Goal: Task Accomplishment & Management: Manage account settings

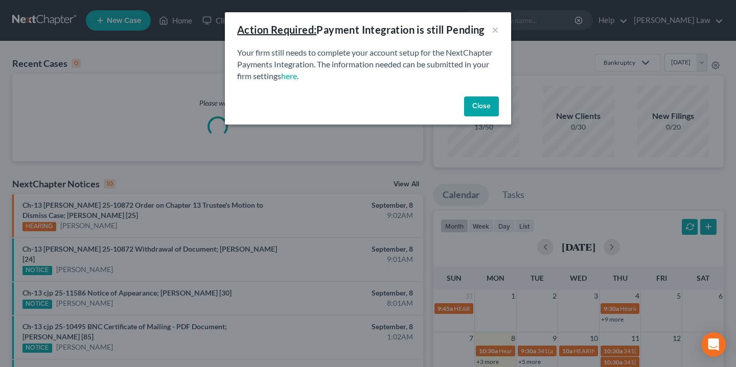
click at [491, 105] on button "Close" at bounding box center [481, 107] width 35 height 20
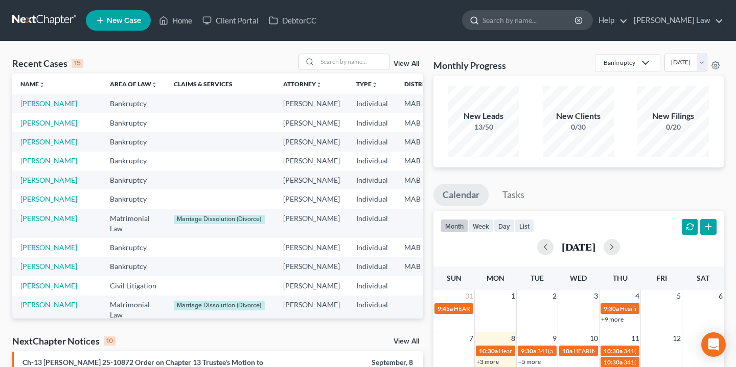
click at [576, 17] on input "search" at bounding box center [529, 20] width 94 height 19
type input "[PERSON_NAME]"
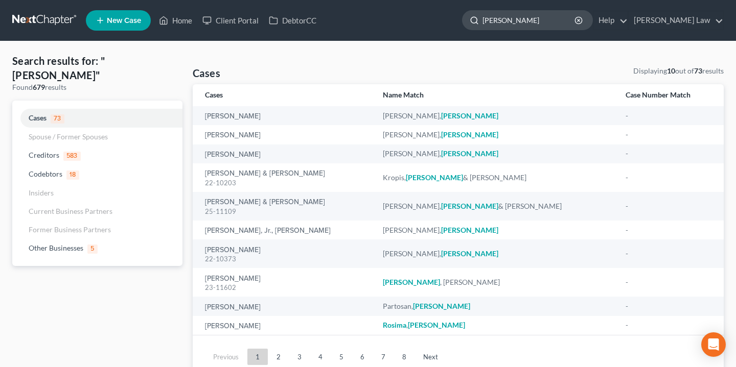
click at [555, 27] on input "[PERSON_NAME]" at bounding box center [529, 20] width 94 height 19
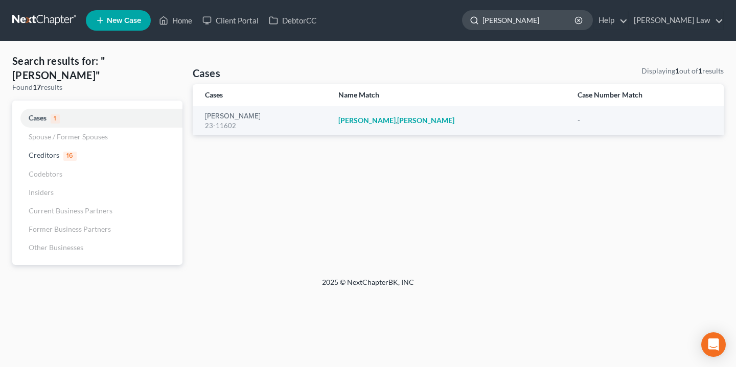
type input "[PERSON_NAME]"
click at [583, 18] on icon "button" at bounding box center [578, 20] width 8 height 8
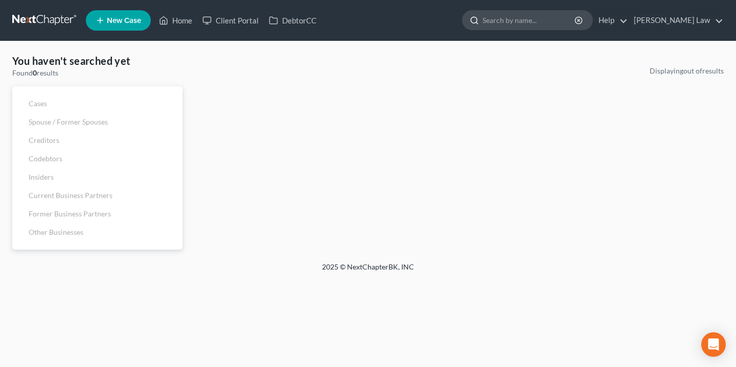
click at [576, 21] on input "search" at bounding box center [529, 20] width 94 height 19
type input "kra"
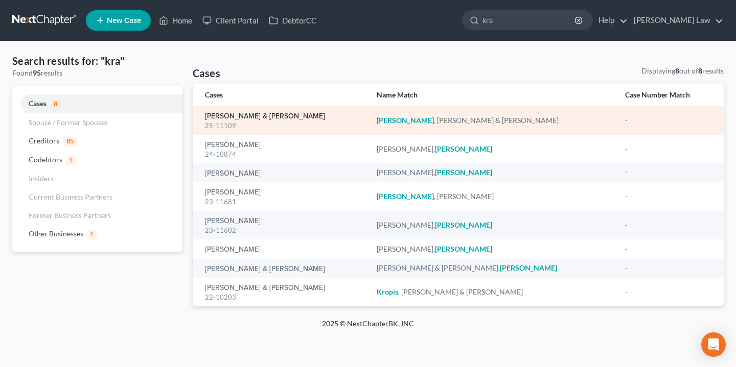
click at [258, 114] on link "[PERSON_NAME] & [PERSON_NAME]" at bounding box center [265, 116] width 120 height 7
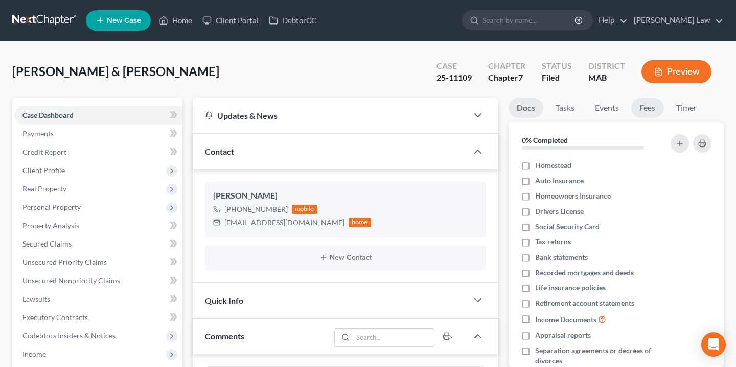
click at [645, 110] on link "Fees" at bounding box center [647, 108] width 33 height 20
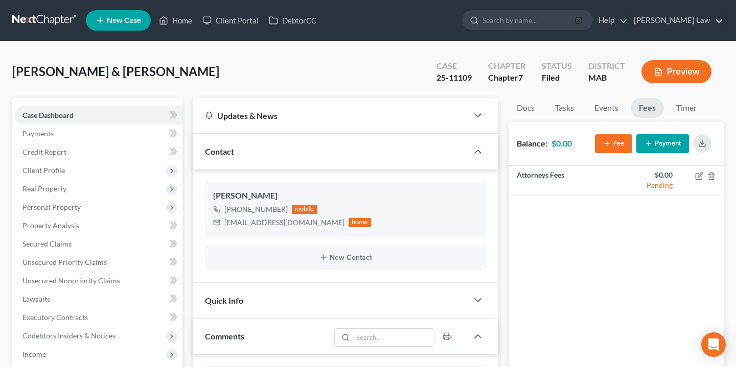
click at [583, 21] on icon "button" at bounding box center [578, 20] width 8 height 8
click at [576, 18] on input "search" at bounding box center [529, 20] width 94 height 19
type input "slov"
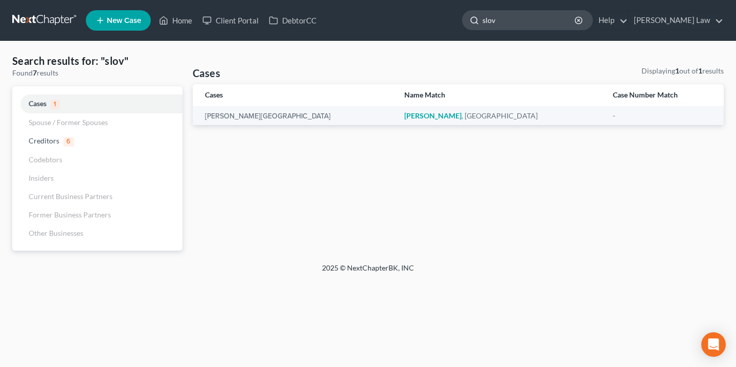
click at [593, 21] on div "slov" at bounding box center [527, 20] width 131 height 20
click at [583, 18] on icon "button" at bounding box center [578, 20] width 8 height 8
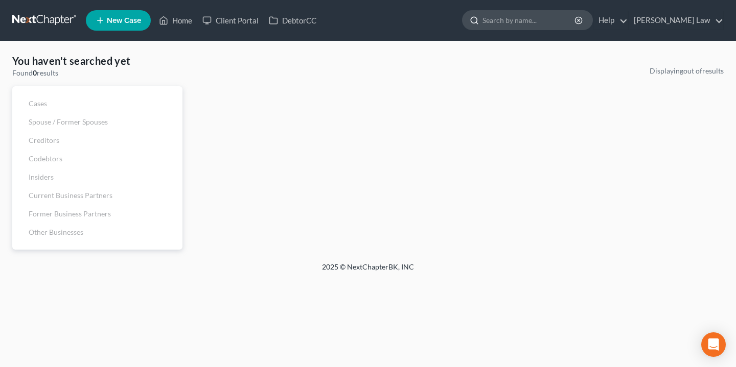
click at [576, 17] on input "search" at bounding box center [529, 20] width 94 height 19
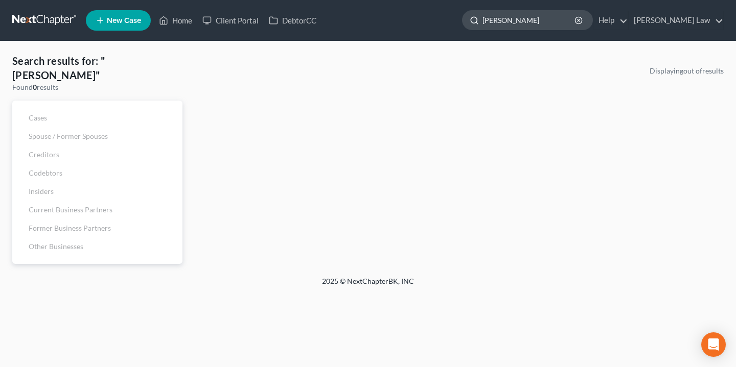
type input "[PERSON_NAME]"
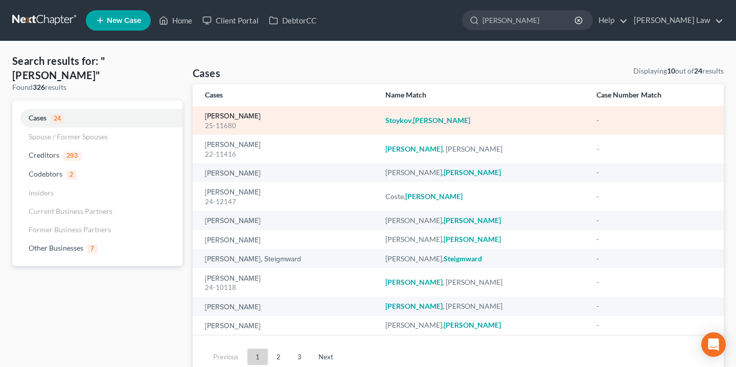
click at [243, 118] on link "[PERSON_NAME]" at bounding box center [233, 116] width 56 height 7
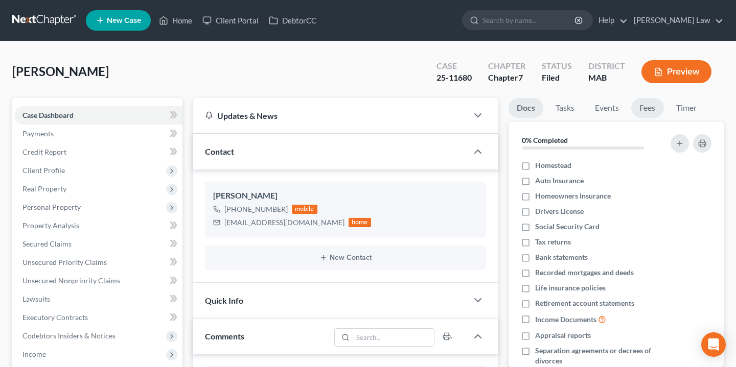
scroll to position [168, 0]
click at [641, 103] on link "Fees" at bounding box center [647, 108] width 33 height 20
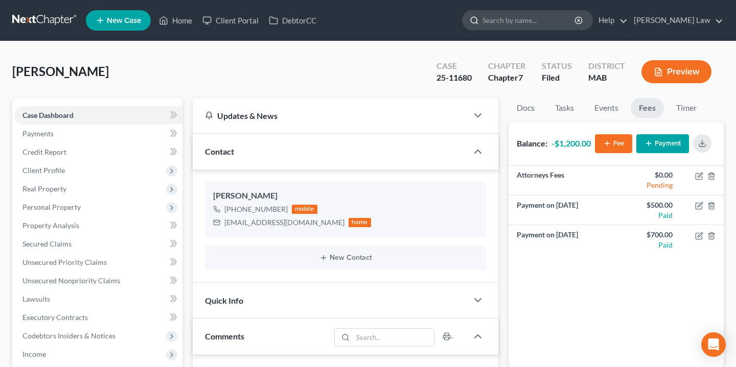
click at [576, 18] on input "search" at bounding box center [529, 20] width 94 height 19
type input "les"
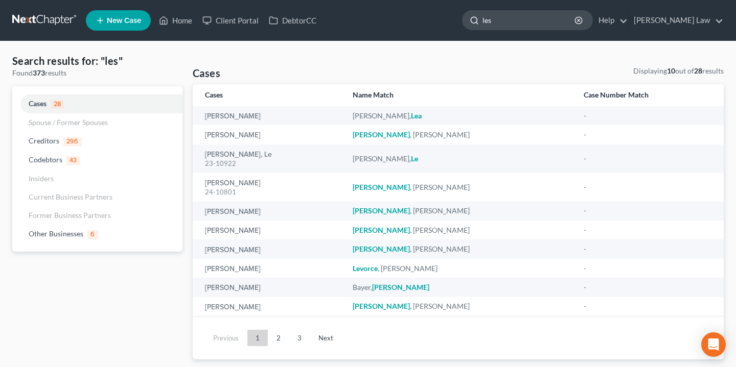
click at [527, 26] on input "les" at bounding box center [529, 20] width 94 height 19
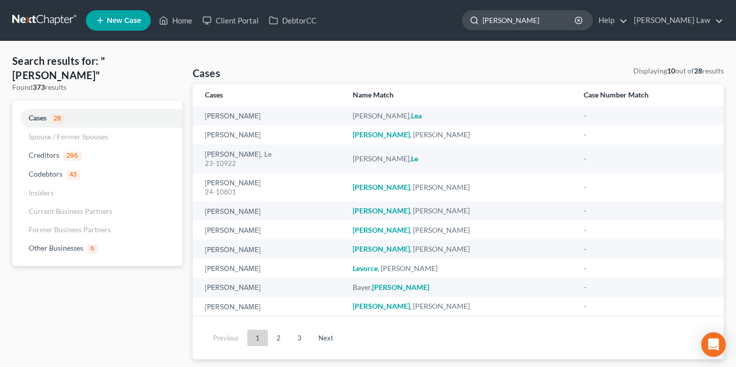
type input "[PERSON_NAME]"
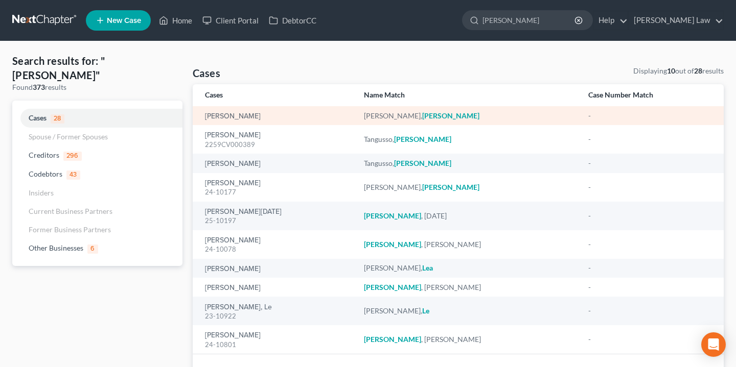
click at [235, 111] on div "[PERSON_NAME]" at bounding box center [276, 116] width 143 height 10
click at [235, 114] on link "[PERSON_NAME]" at bounding box center [233, 116] width 56 height 7
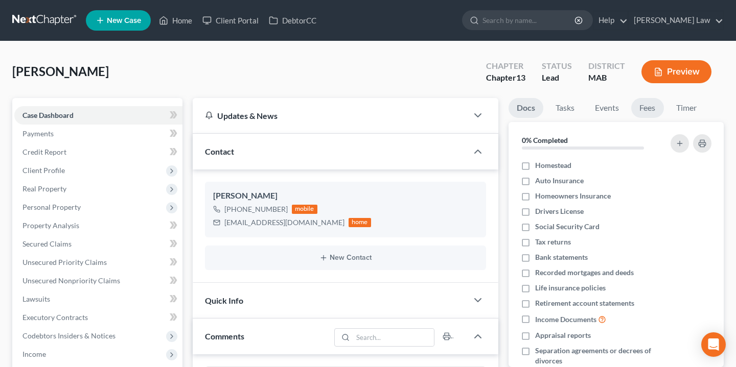
scroll to position [147, 0]
click at [654, 110] on link "Fees" at bounding box center [647, 108] width 33 height 20
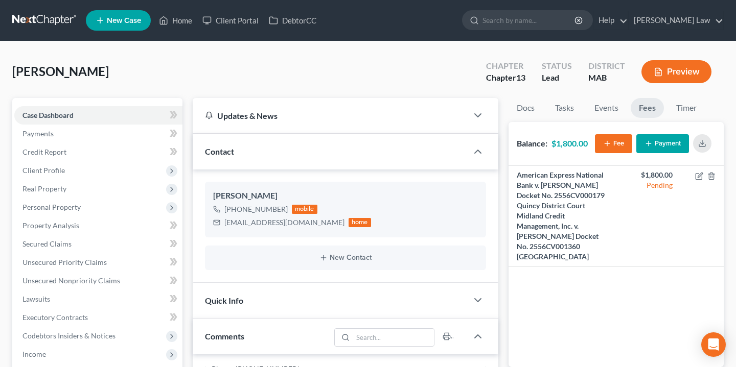
click at [663, 142] on button "Payment" at bounding box center [662, 143] width 53 height 19
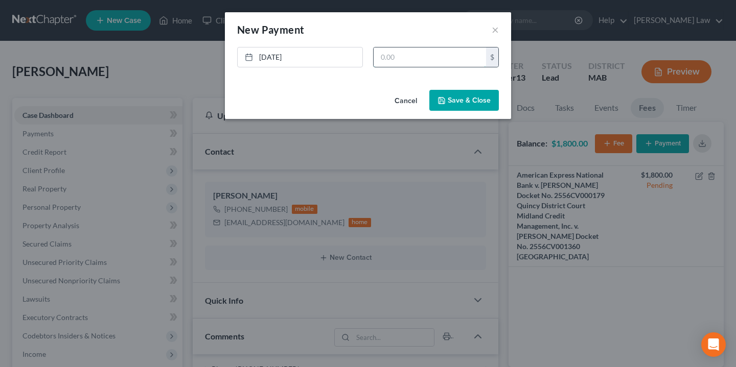
click at [432, 61] on input "text" at bounding box center [430, 57] width 112 height 19
type input "300"
click at [466, 105] on button "Save & Close" at bounding box center [464, 100] width 70 height 21
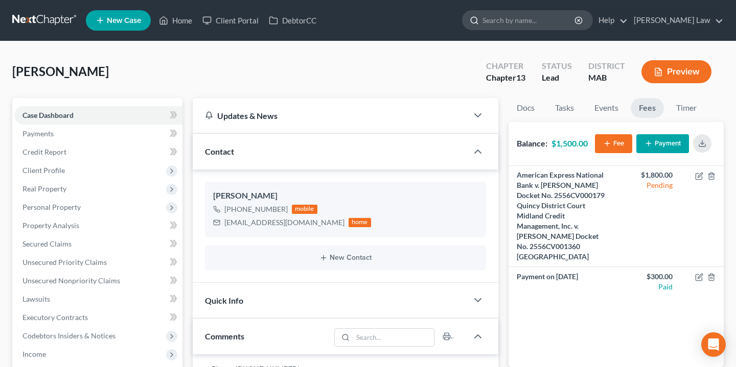
click at [566, 21] on input "search" at bounding box center [529, 20] width 94 height 19
type input "mcm"
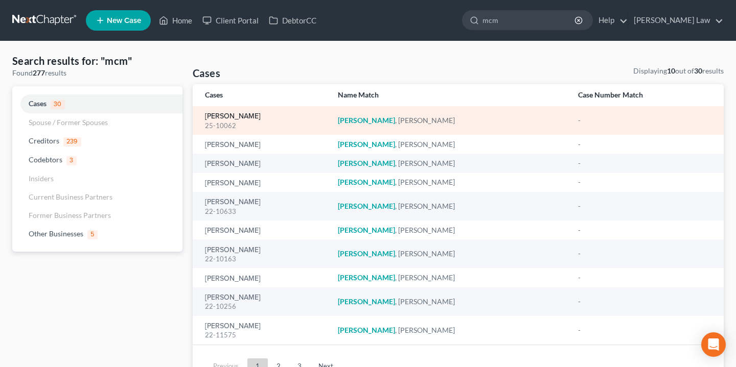
click at [243, 116] on link "[PERSON_NAME]" at bounding box center [233, 116] width 56 height 7
click at [241, 117] on link "[PERSON_NAME]" at bounding box center [233, 116] width 56 height 7
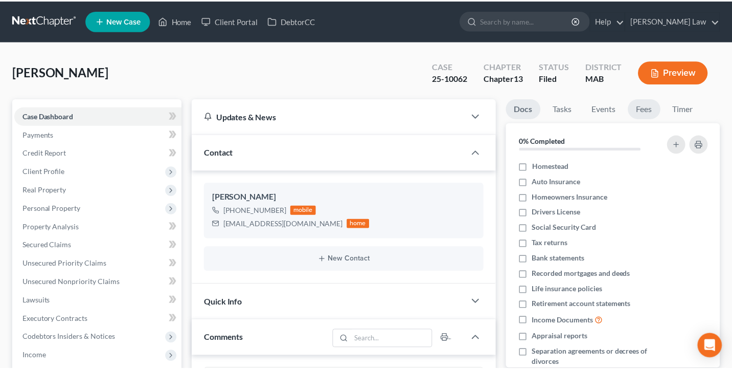
scroll to position [98, 0]
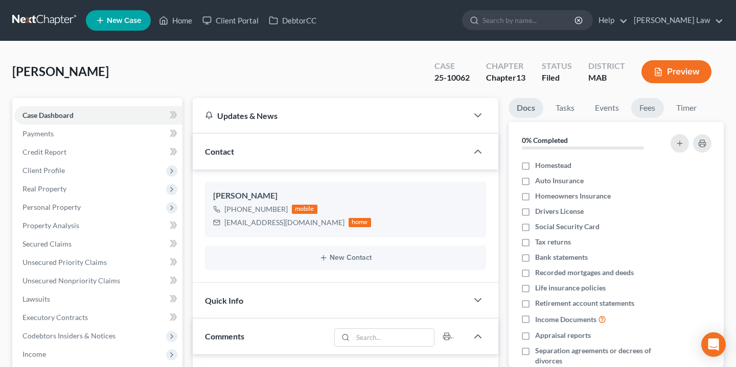
click at [654, 112] on link "Fees" at bounding box center [647, 108] width 33 height 20
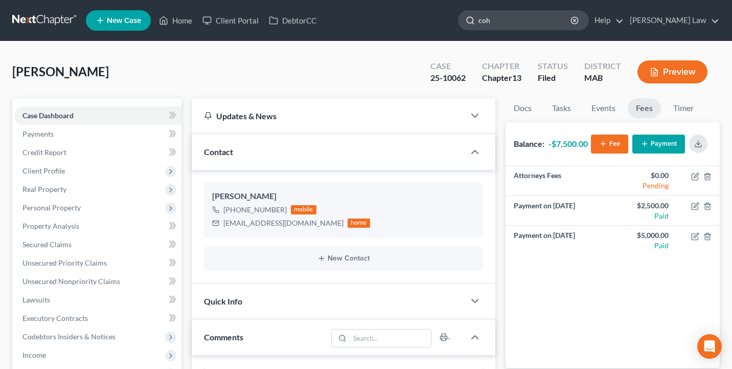
type input "coh"
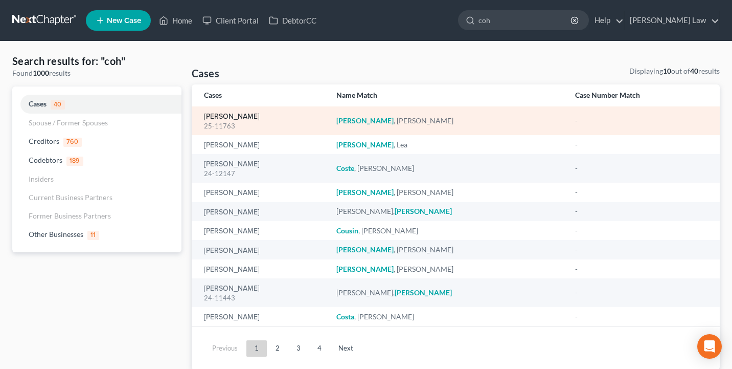
click at [224, 118] on link "[PERSON_NAME]" at bounding box center [232, 116] width 56 height 7
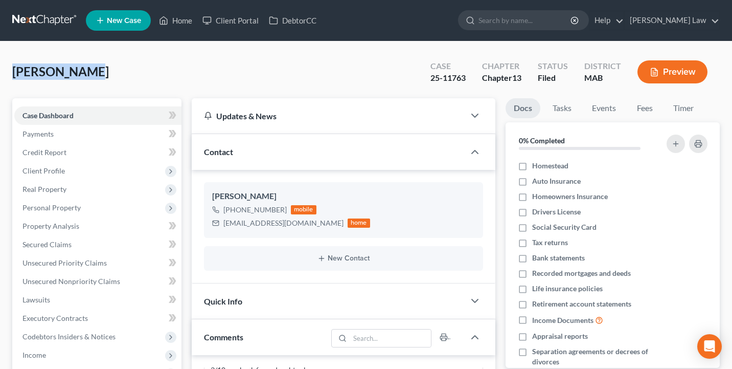
drag, startPoint x: 162, startPoint y: 70, endPoint x: 206, endPoint y: 51, distance: 48.5
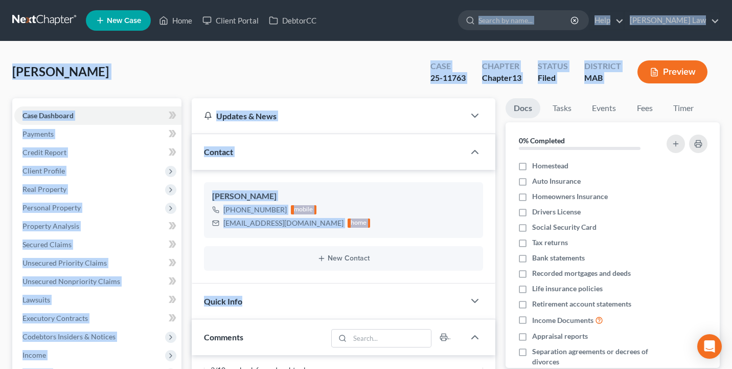
drag, startPoint x: 499, startPoint y: 306, endPoint x: 478, endPoint y: -9, distance: 315.0
click at [388, 74] on div "[PERSON_NAME] Upgraded Case 25-11763 Chapter Chapter 13 Status Filed District M…" at bounding box center [365, 76] width 707 height 44
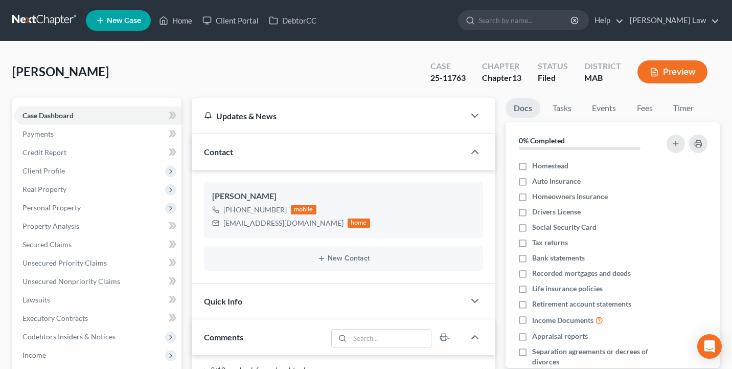
click at [557, 76] on div "Filed" at bounding box center [553, 78] width 30 height 12
click at [544, 0] on nav "Home New Case Client Portal DebtorCC [PERSON_NAME] Law [EMAIL_ADDRESS][DOMAIN_N…" at bounding box center [366, 20] width 732 height 41
click at [642, 113] on link "Fees" at bounding box center [644, 108] width 33 height 20
